Goal: Information Seeking & Learning: Learn about a topic

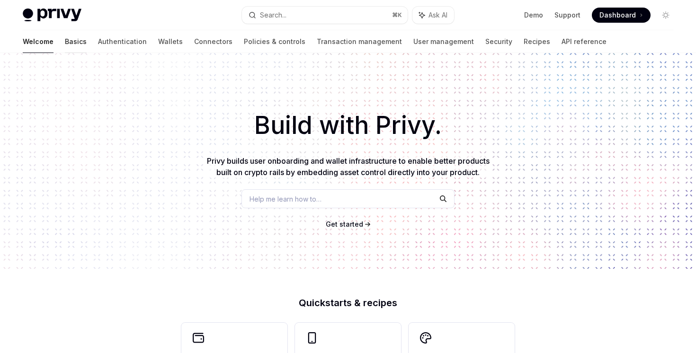
click at [65, 47] on link "Basics" at bounding box center [76, 41] width 22 height 23
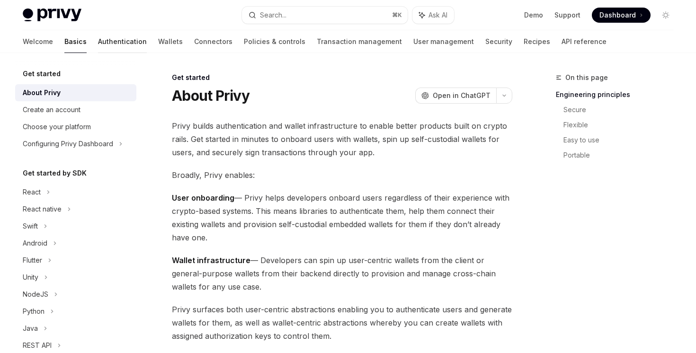
click at [98, 46] on link "Authentication" at bounding box center [122, 41] width 49 height 23
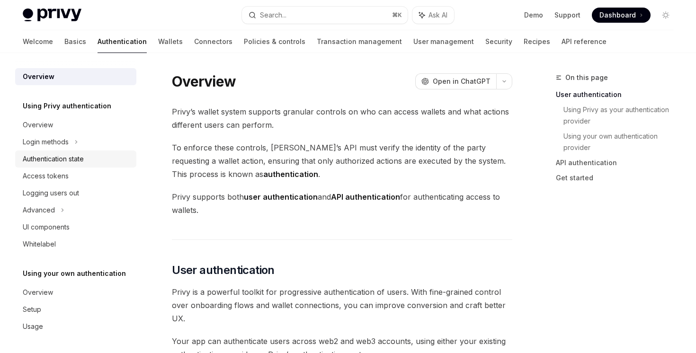
click at [62, 151] on link "Authentication state" at bounding box center [75, 159] width 121 height 17
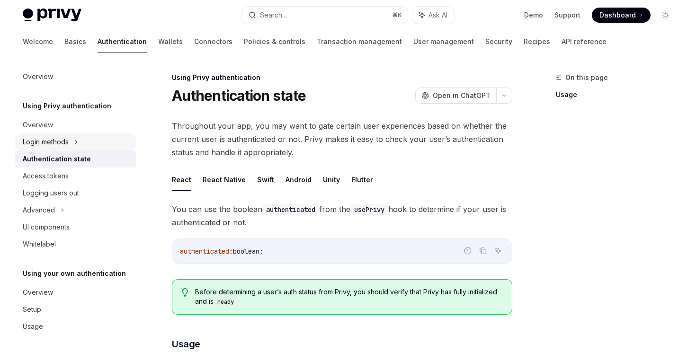
click at [64, 144] on div "Login methods" at bounding box center [46, 141] width 46 height 11
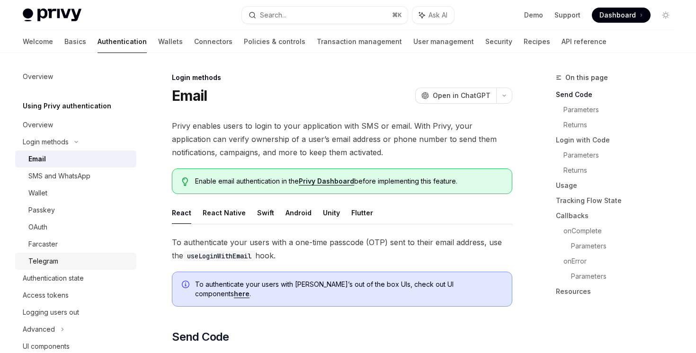
click at [56, 259] on div "Telegram" at bounding box center [43, 261] width 30 height 11
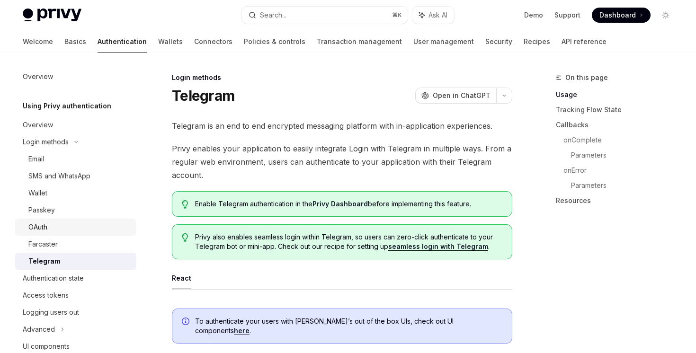
click at [64, 224] on div "OAuth" at bounding box center [79, 227] width 102 height 11
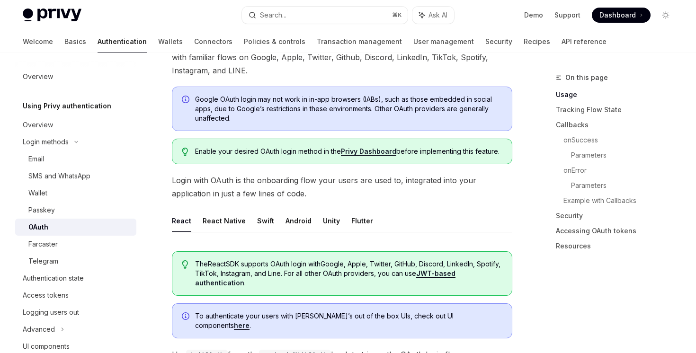
scroll to position [92, 0]
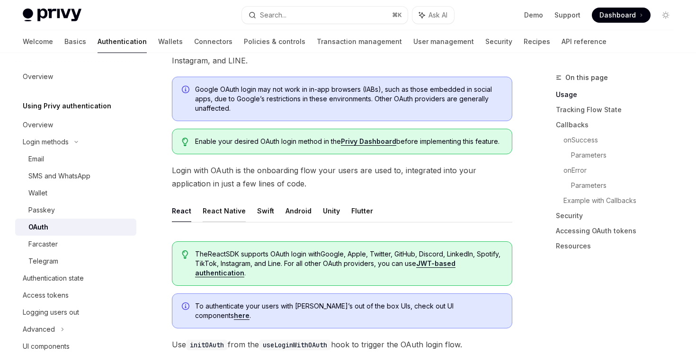
click at [216, 216] on button "React Native" at bounding box center [224, 211] width 43 height 22
type textarea "*"
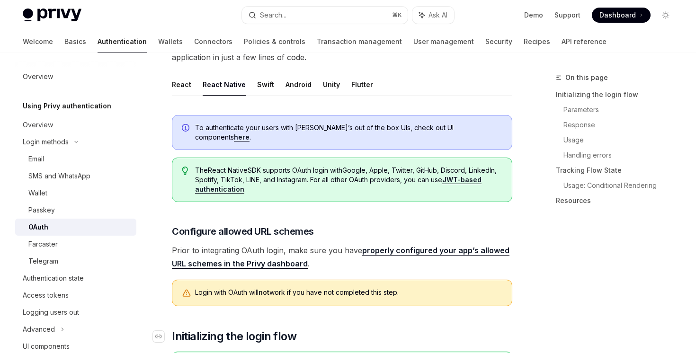
scroll to position [217, 0]
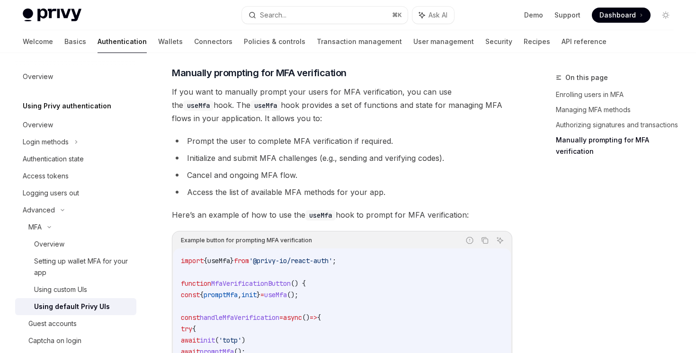
scroll to position [1628, 0]
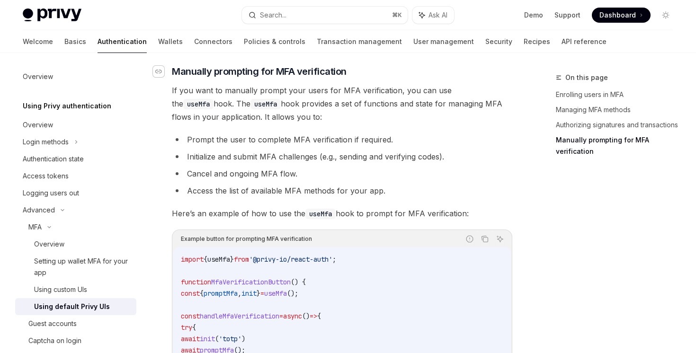
click at [161, 77] on div "Navigate to header" at bounding box center [158, 71] width 11 height 11
click at [162, 77] on div "Navigate to header" at bounding box center [158, 71] width 11 height 11
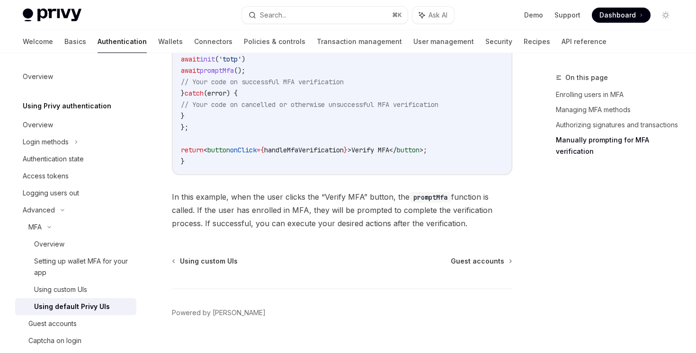
scroll to position [1733, 0]
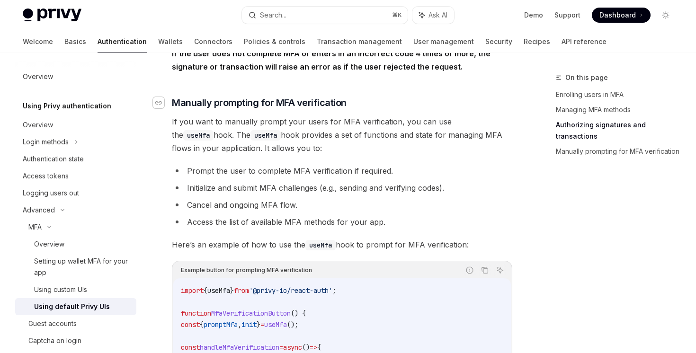
click at [160, 106] on div "Navigate to header" at bounding box center [158, 102] width 11 height 11
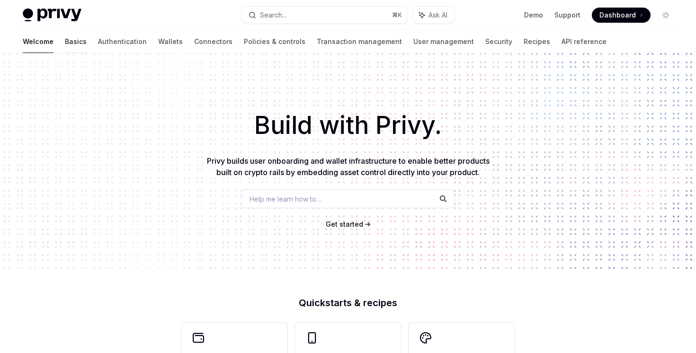
click at [65, 44] on link "Basics" at bounding box center [76, 41] width 22 height 23
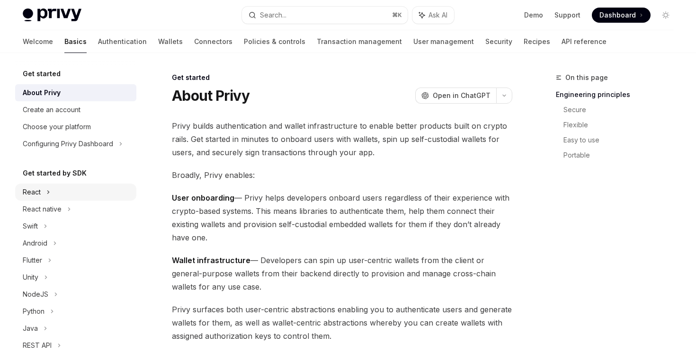
click at [46, 193] on icon at bounding box center [48, 192] width 4 height 11
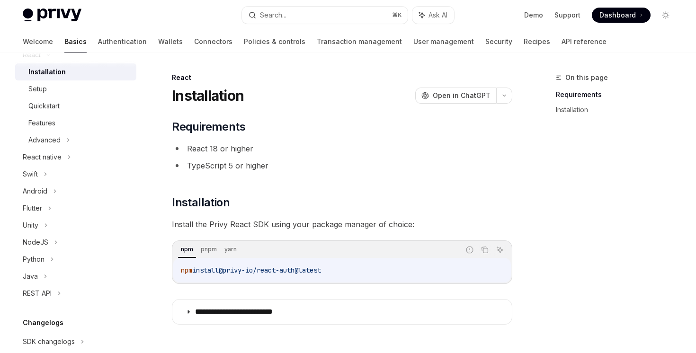
scroll to position [236, 0]
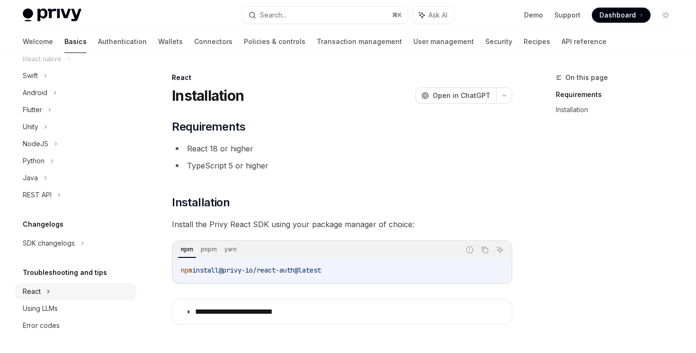
click at [43, 295] on div "React" at bounding box center [75, 291] width 121 height 17
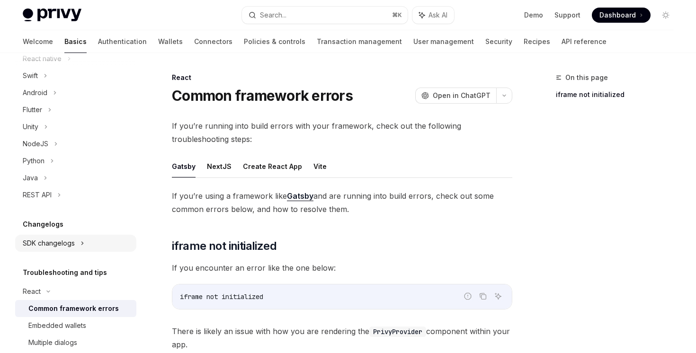
click at [57, 246] on div "SDK changelogs" at bounding box center [49, 243] width 52 height 11
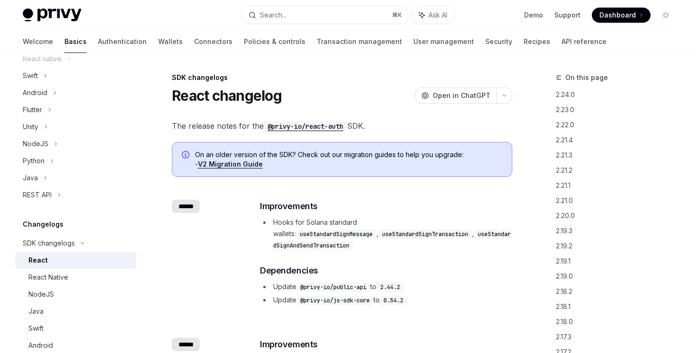
click at [53, 262] on div "React" at bounding box center [79, 260] width 102 height 11
type textarea "*"
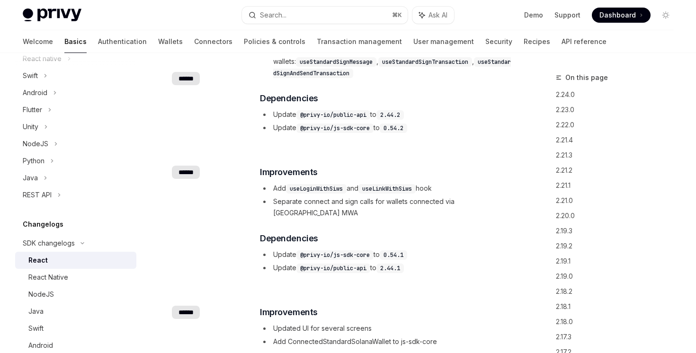
scroll to position [43, 0]
